Goal: Transaction & Acquisition: Purchase product/service

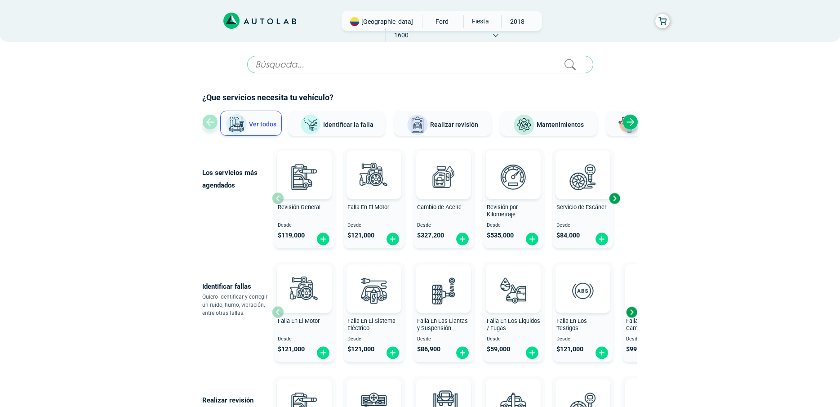
click at [612, 198] on div "Next slide" at bounding box center [614, 198] width 13 height 13
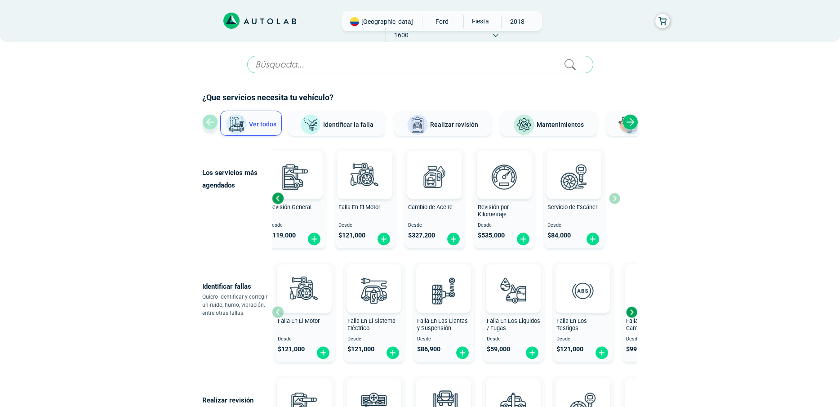
click at [276, 197] on div "Previous slide" at bounding box center [277, 198] width 13 height 13
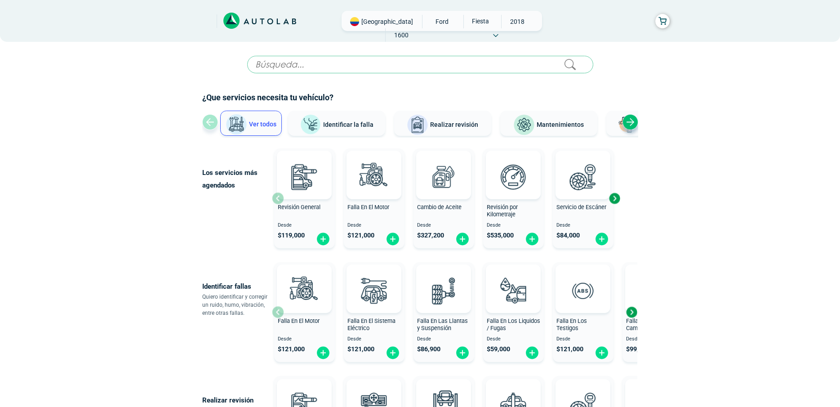
click at [633, 314] on div "Next slide" at bounding box center [631, 311] width 13 height 13
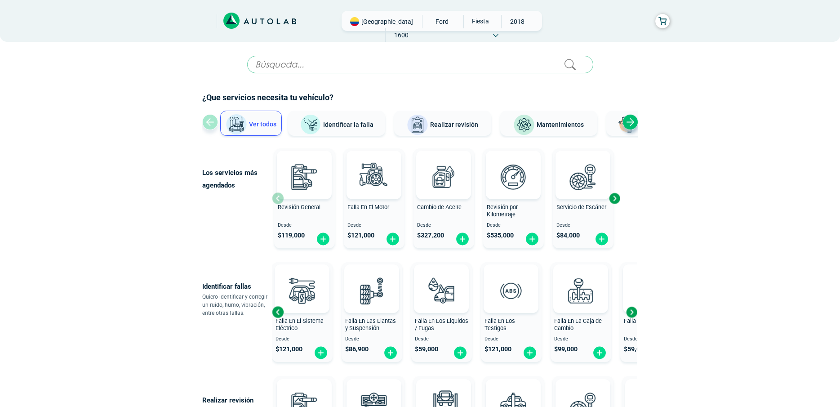
click at [633, 314] on div "Next slide" at bounding box center [631, 311] width 13 height 13
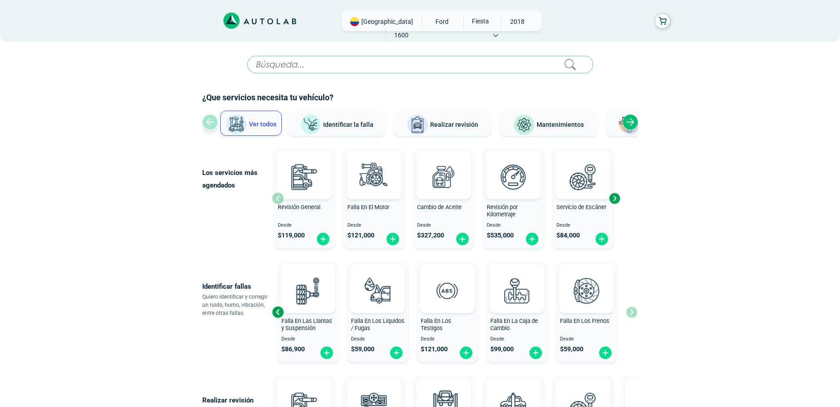
click at [633, 314] on div "Falla En El Motor Desde $ 121,000 Falla En El Sistema Eléctrico Desde $ 121,000…" at bounding box center [454, 311] width 365 height 107
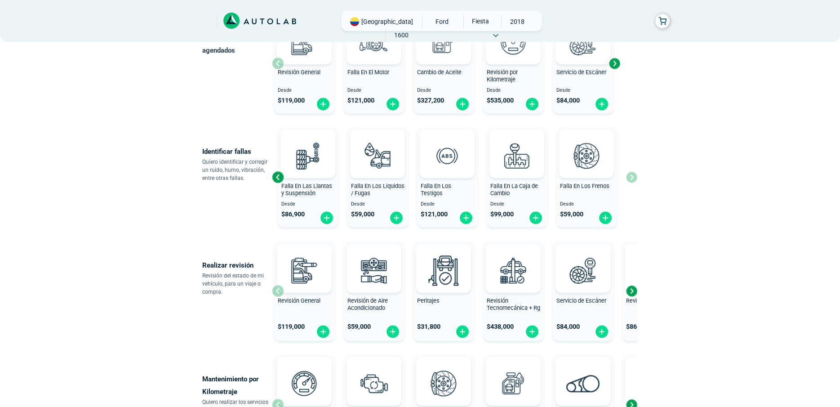
click at [298, 192] on span "Falla En Las Llantas y Suspensión" at bounding box center [306, 190] width 51 height 14
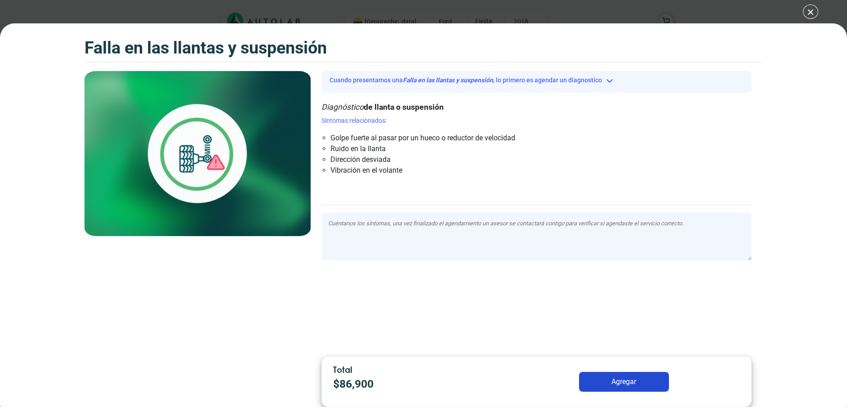
click at [811, 12] on div "Falla en las llantas y suspensión Falla en las llantas y suspensión Cuando pres…" at bounding box center [423, 203] width 847 height 407
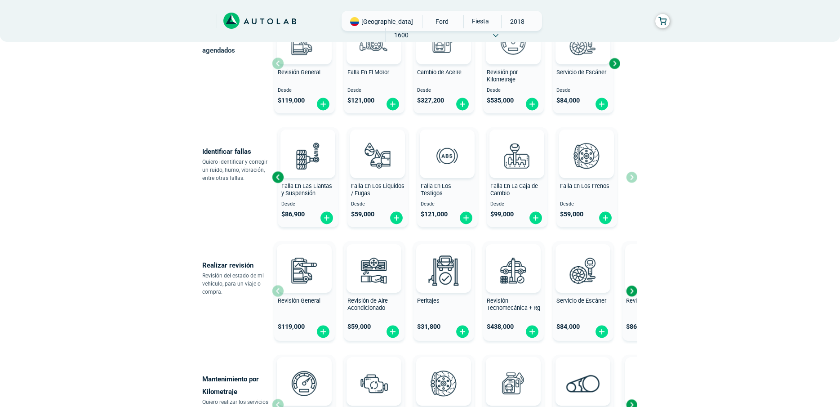
click at [632, 294] on div "Next slide" at bounding box center [631, 290] width 13 height 13
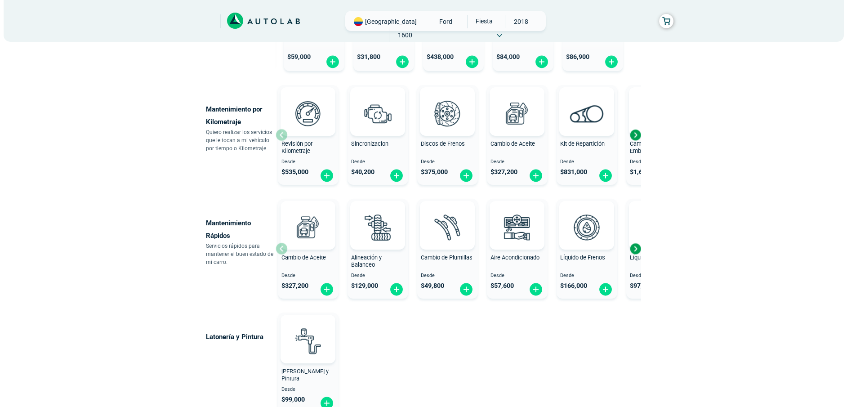
scroll to position [492, 0]
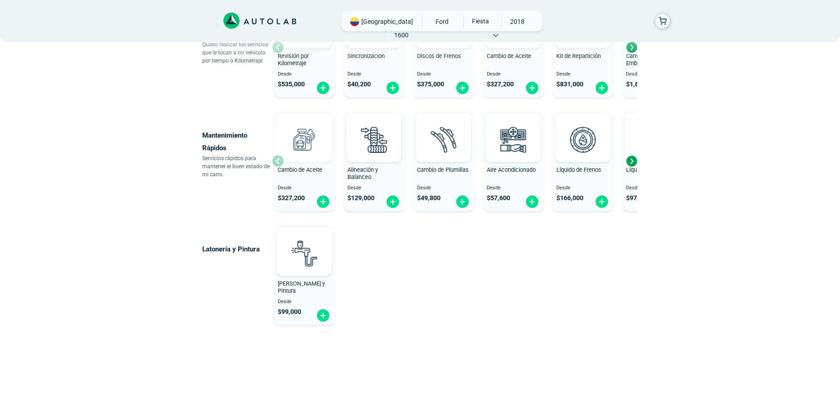
click at [300, 140] on img at bounding box center [305, 140] width 40 height 40
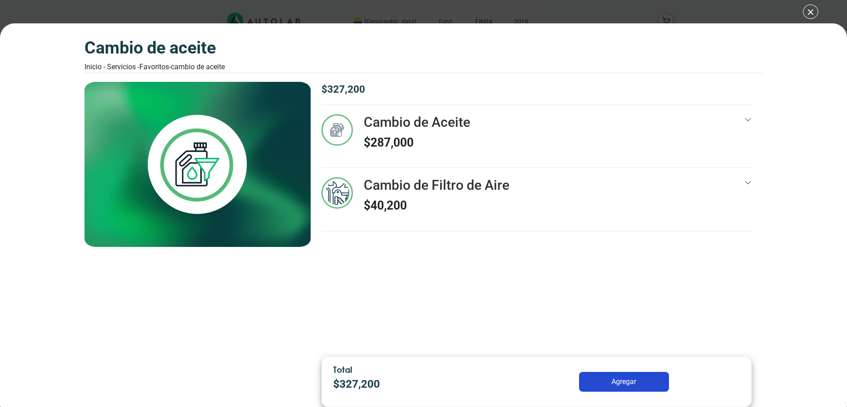
click at [753, 116] on div "$ 327,200 Cambio de Aceite $ 287,000 12 13000 Km" at bounding box center [537, 215] width 452 height 267
click at [748, 118] on icon at bounding box center [747, 119] width 7 height 7
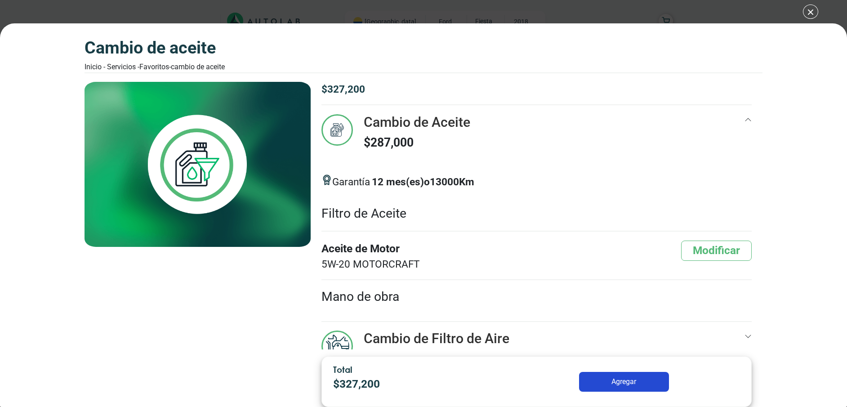
click at [744, 334] on icon at bounding box center [747, 336] width 7 height 7
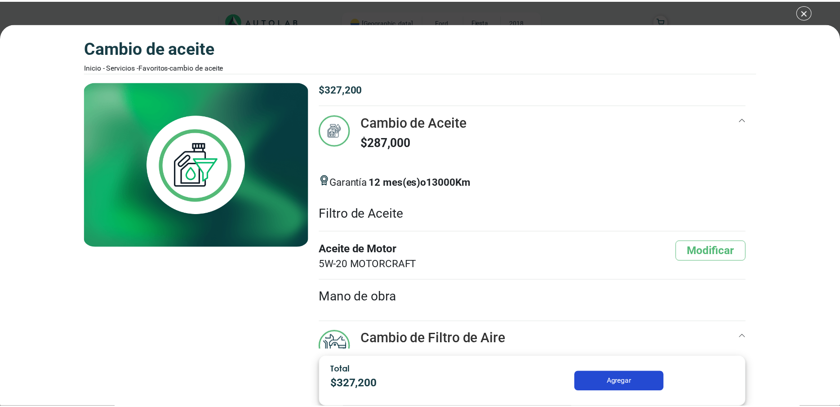
scroll to position [140, 0]
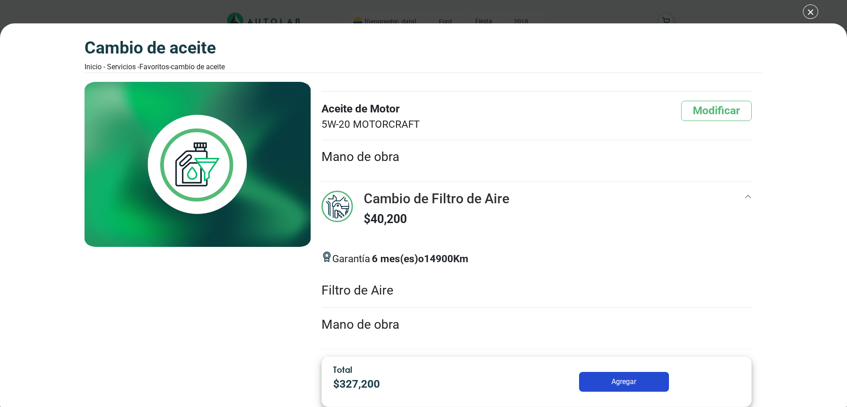
click at [810, 10] on div "Cambio de Aceite Inicio - Servicios - Favoritos - Cambio de Aceite Cambio de Ac…" at bounding box center [423, 203] width 847 height 407
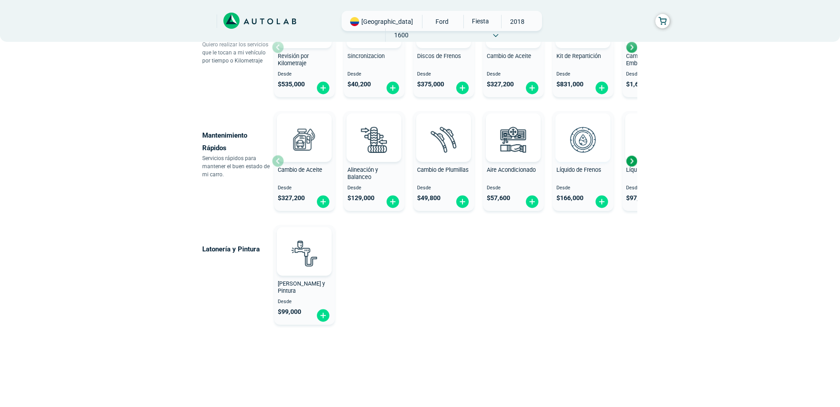
click at [568, 157] on img at bounding box center [583, 140] width 40 height 40
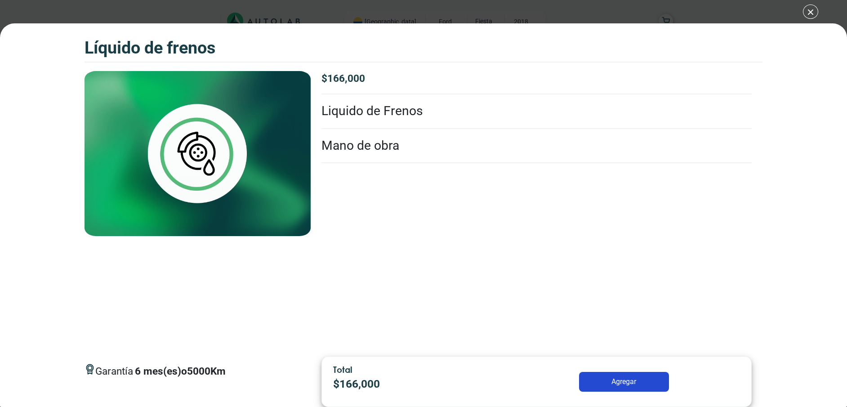
click at [812, 8] on div "Líquido de Frenos Líquido de Frenos Garantía 6 5000" at bounding box center [423, 203] width 847 height 407
